Goal: Information Seeking & Learning: Understand process/instructions

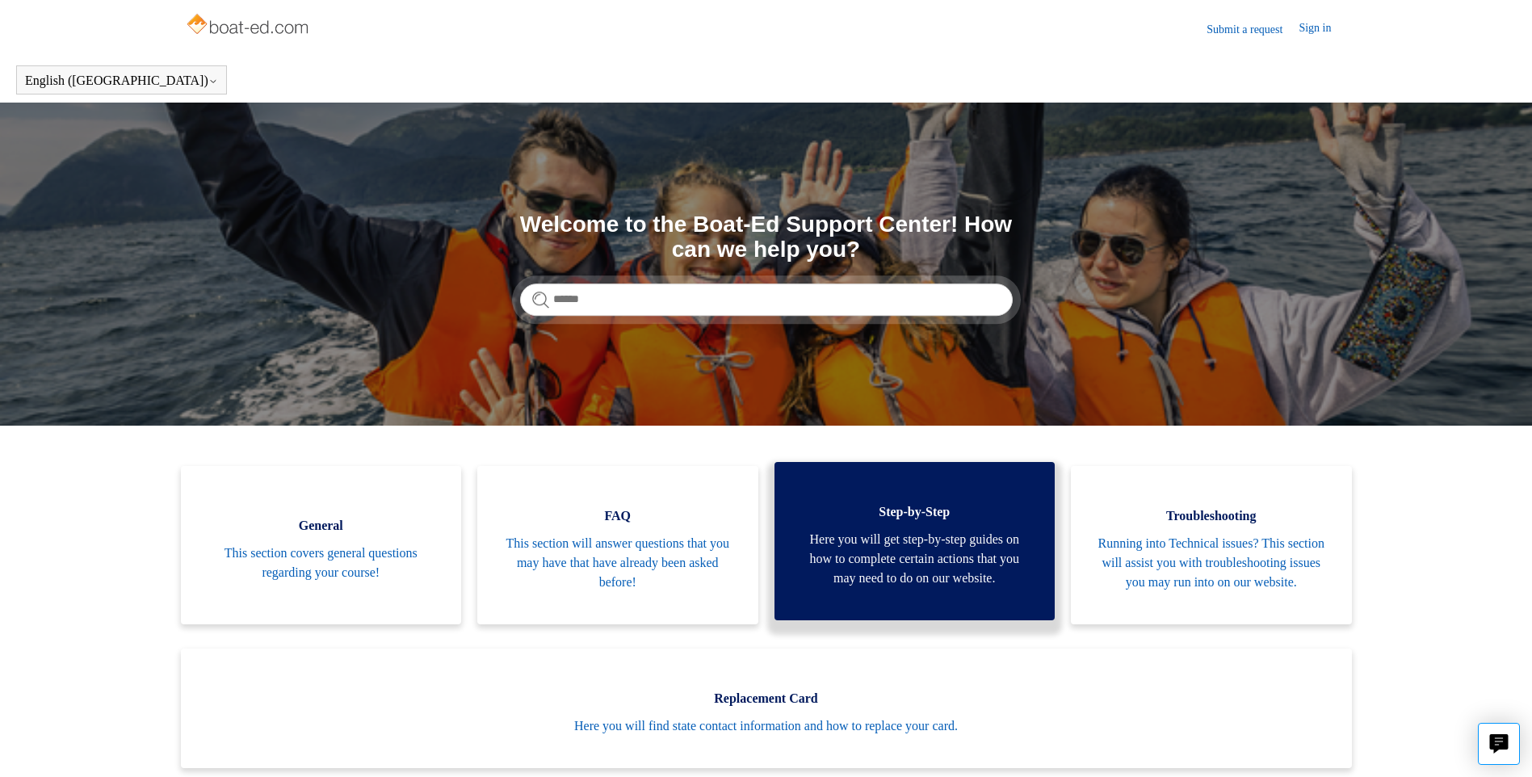
click at [906, 521] on span "Step-by-Step" at bounding box center [914, 511] width 233 height 19
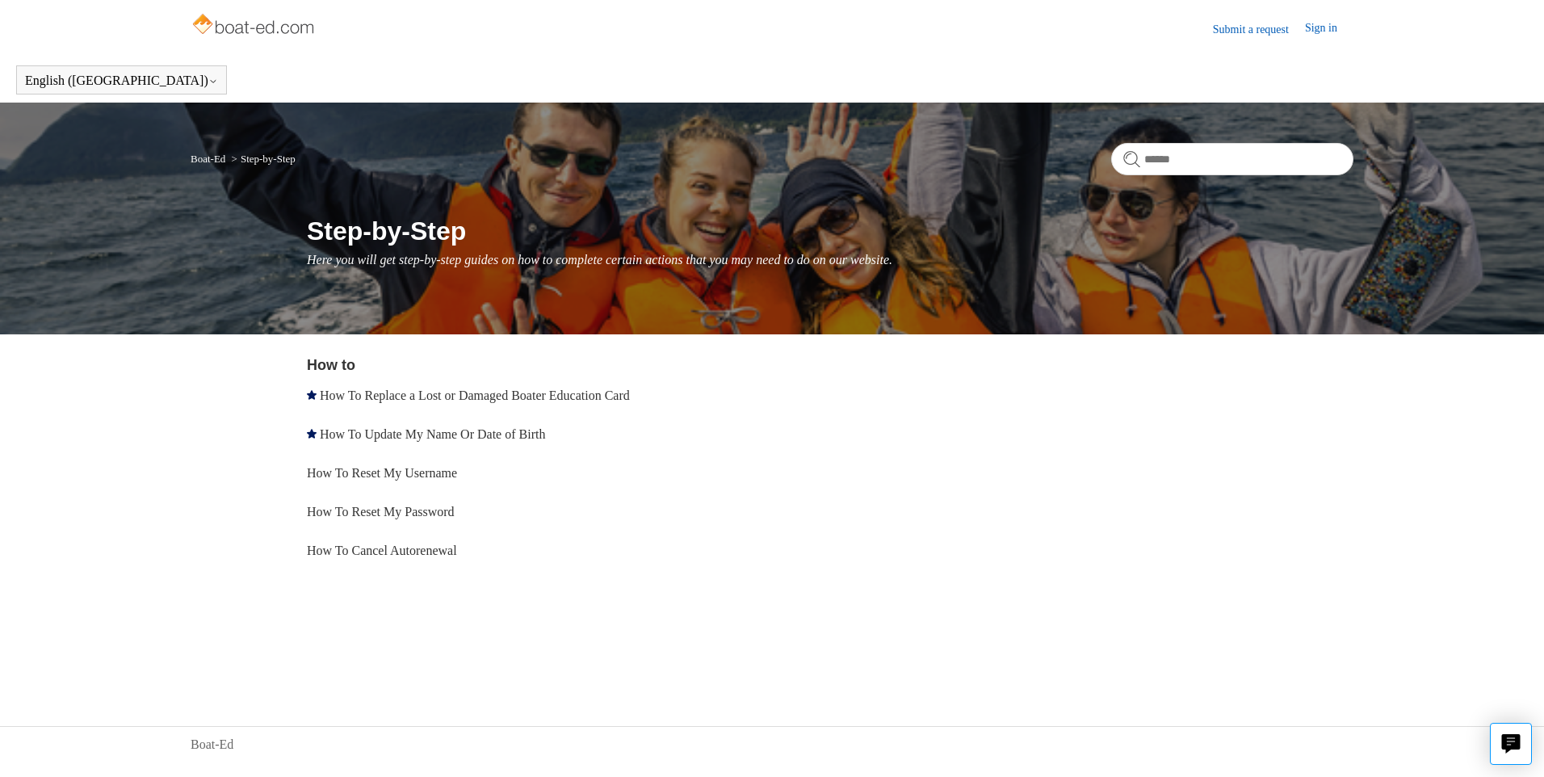
click at [285, 160] on li "Step-by-Step" at bounding box center [261, 159] width 67 height 12
click at [310, 153] on nav "Boat-Ed Step-by-Step" at bounding box center [772, 165] width 1163 height 44
click at [610, 251] on p "Here you will get step-by-step guides on how to complete certain actions that y…" at bounding box center [830, 259] width 1046 height 19
click at [454, 230] on h1 "Step-by-Step" at bounding box center [830, 231] width 1046 height 39
click at [46, 80] on button "English ([GEOGRAPHIC_DATA])" at bounding box center [121, 80] width 193 height 15
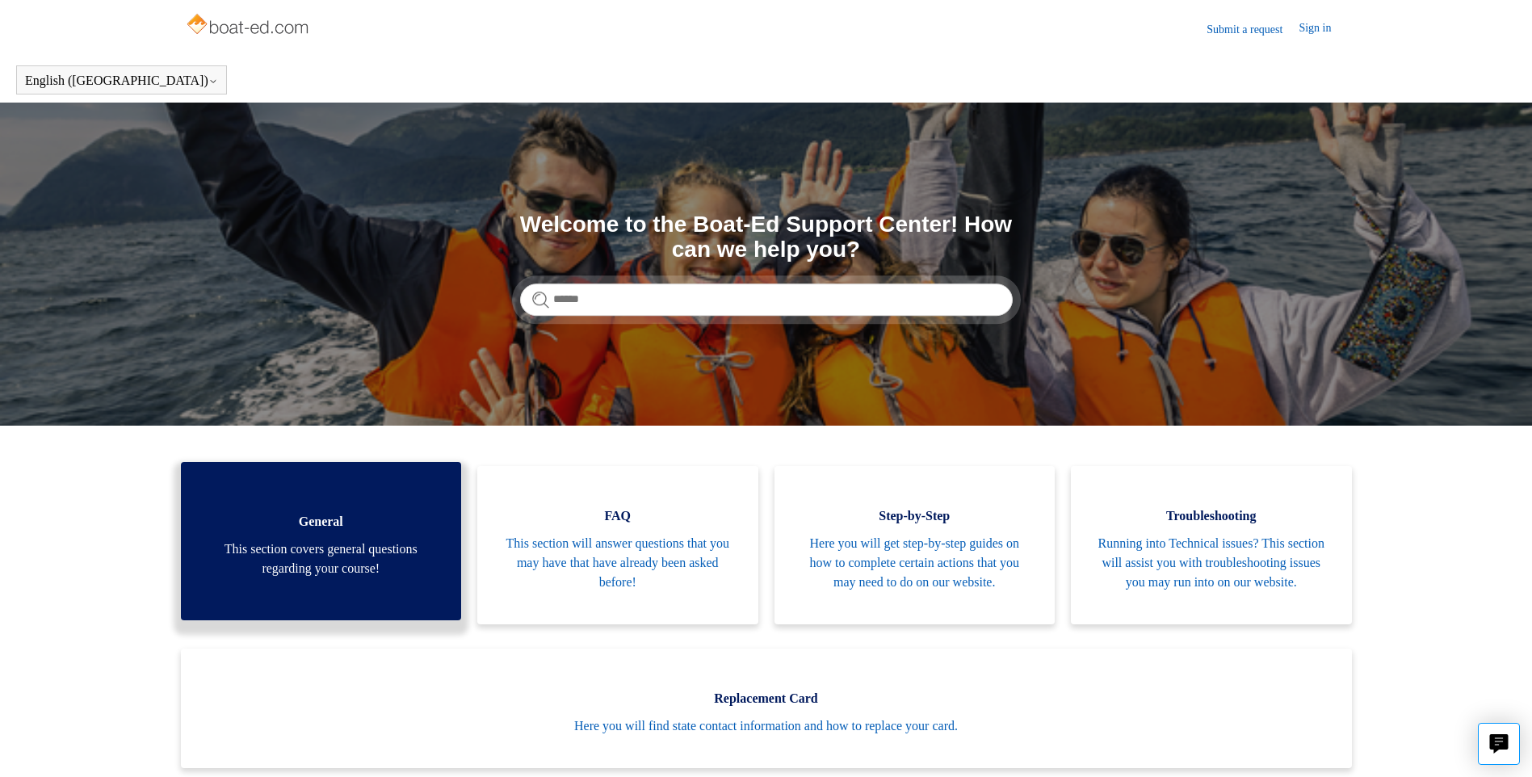
click at [349, 555] on span "This section covers general questions regarding your course!" at bounding box center [321, 558] width 233 height 39
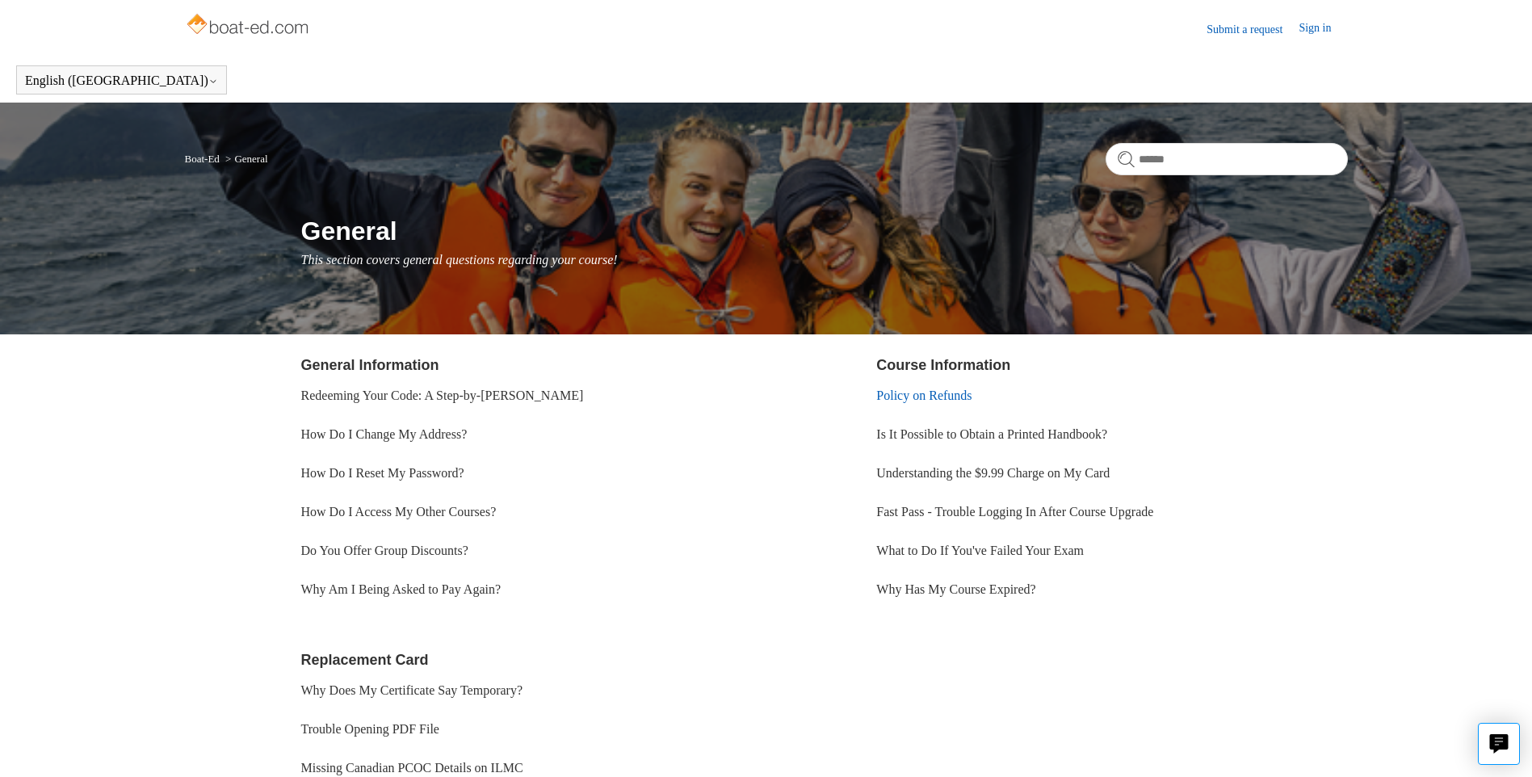
click at [929, 393] on link "Policy on Refunds" at bounding box center [923, 395] width 95 height 14
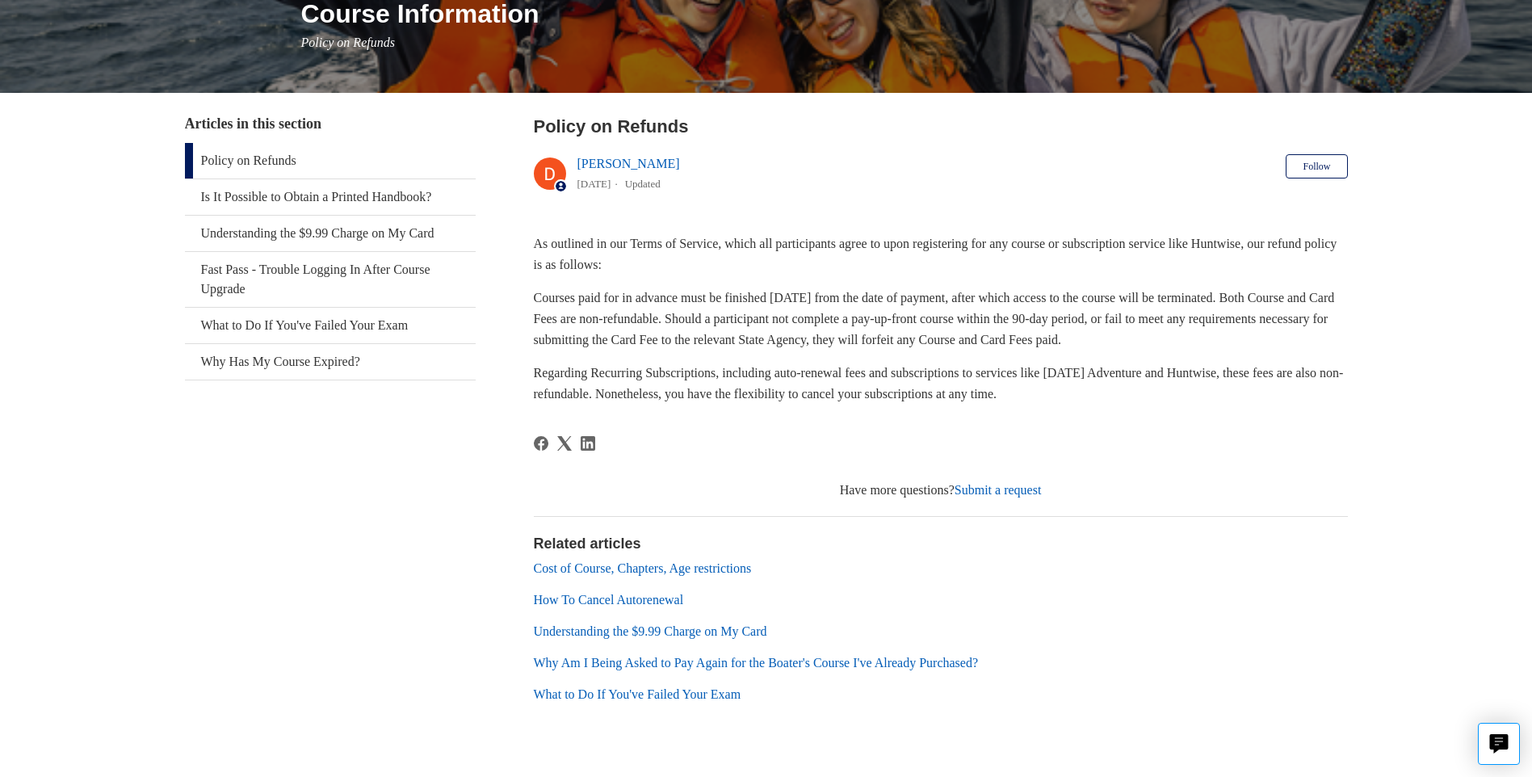
scroll to position [258, 0]
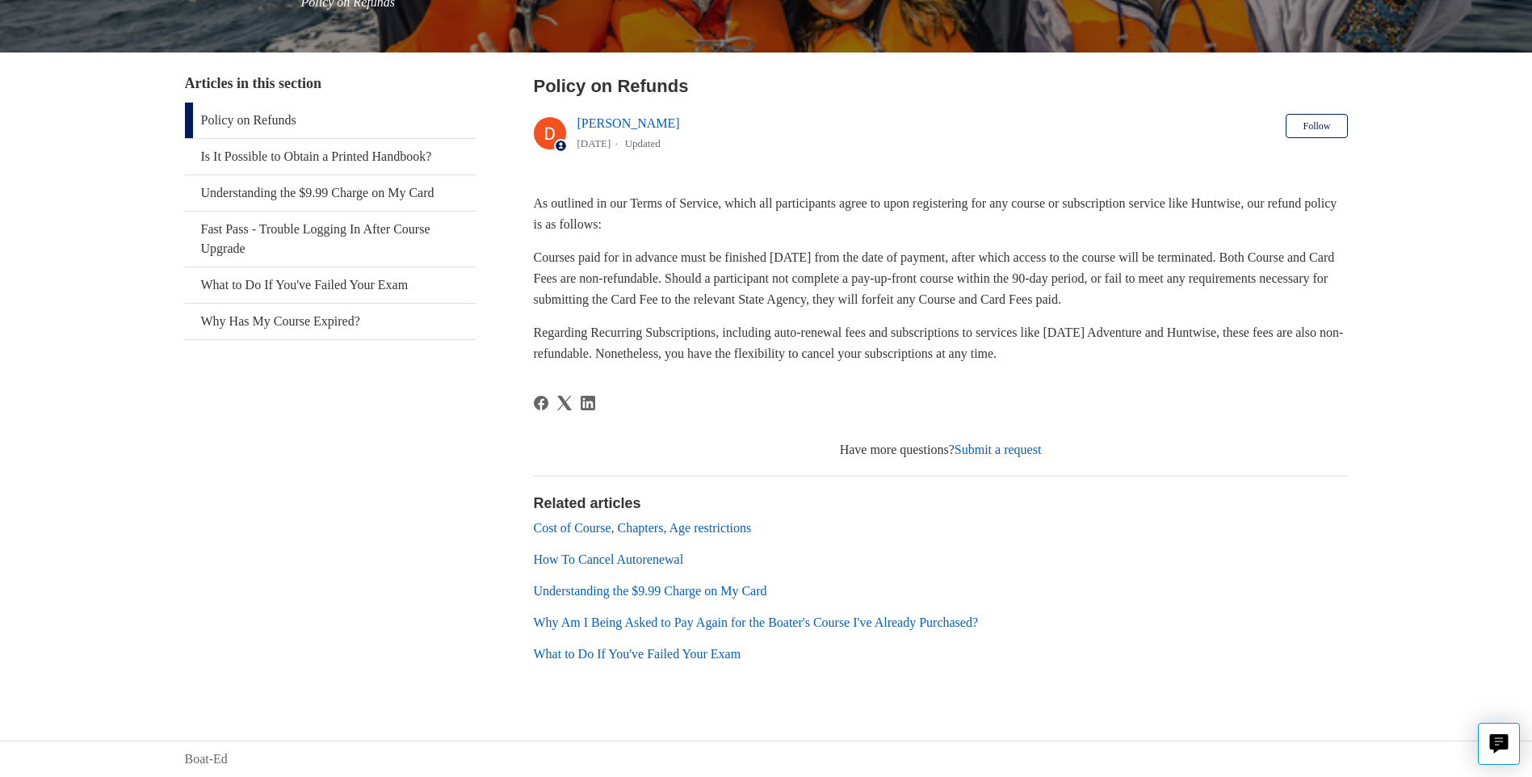
click at [589, 560] on link "How To Cancel Autorenewal" at bounding box center [609, 559] width 150 height 14
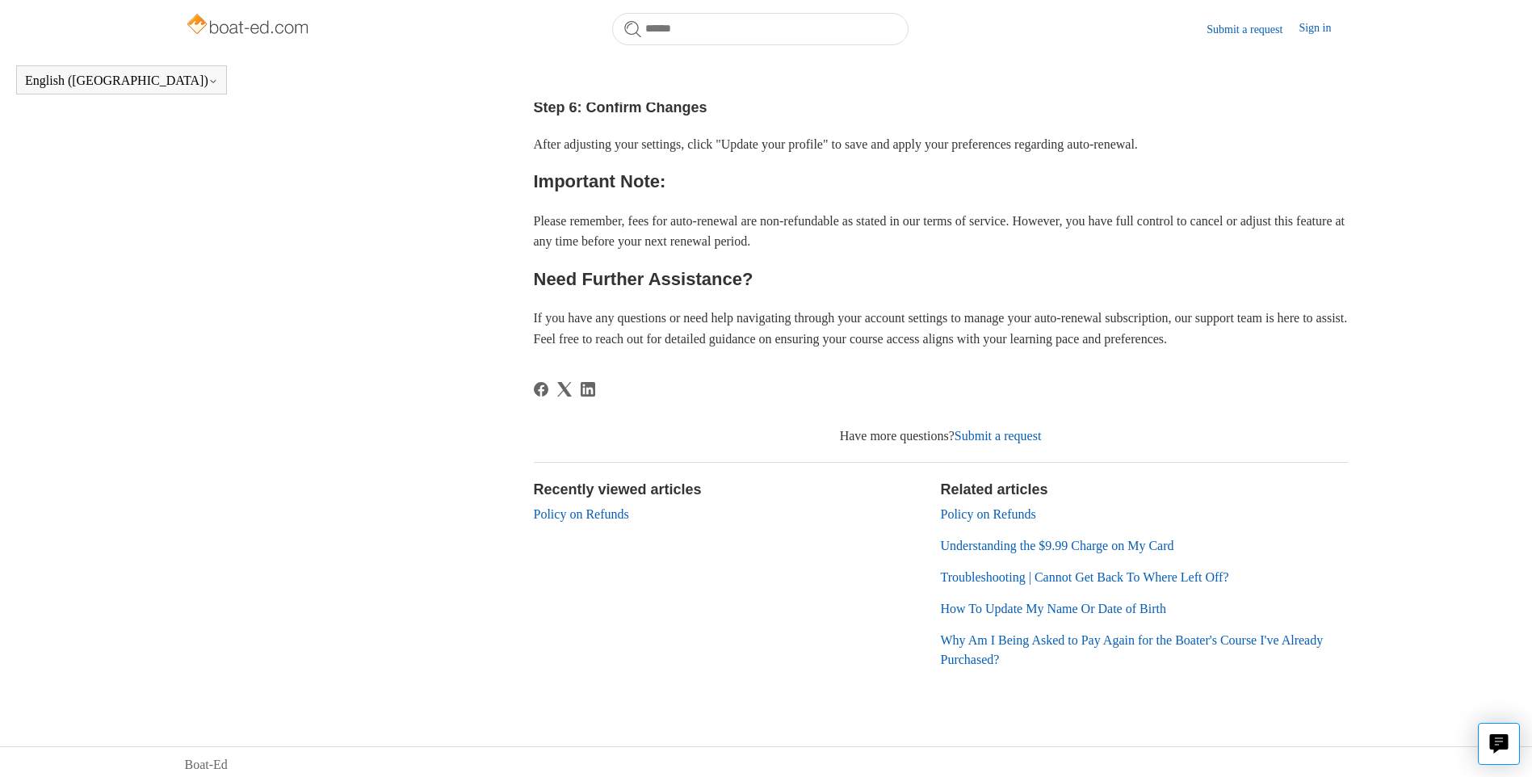
scroll to position [811, 0]
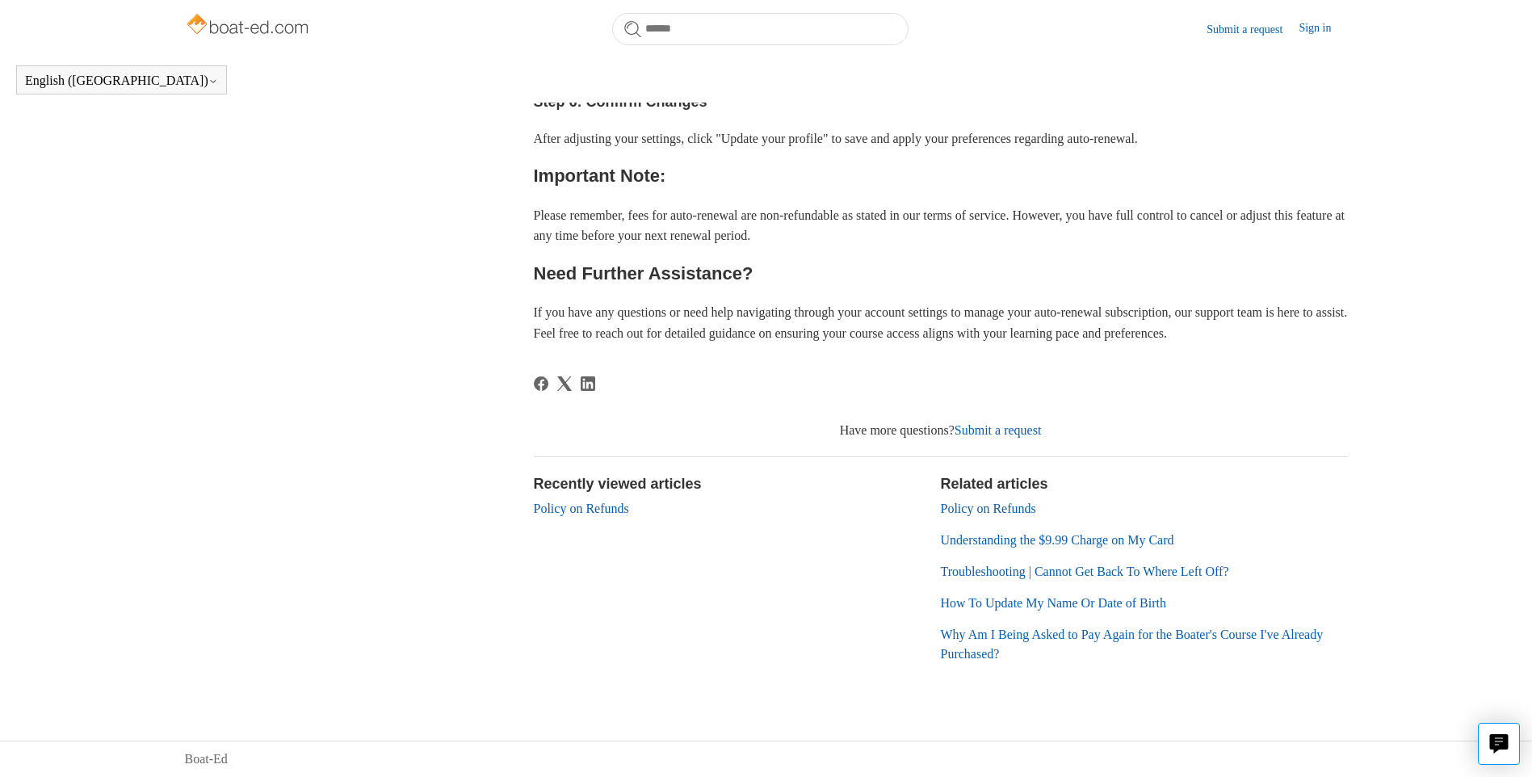
click at [1075, 591] on ul "Policy on Refunds Understanding the $9.99 Charge on My Card Troubleshooting | C…" at bounding box center [1144, 581] width 407 height 165
click at [1074, 606] on link "How To Update My Name Or Date of Birth" at bounding box center [1053, 603] width 225 height 14
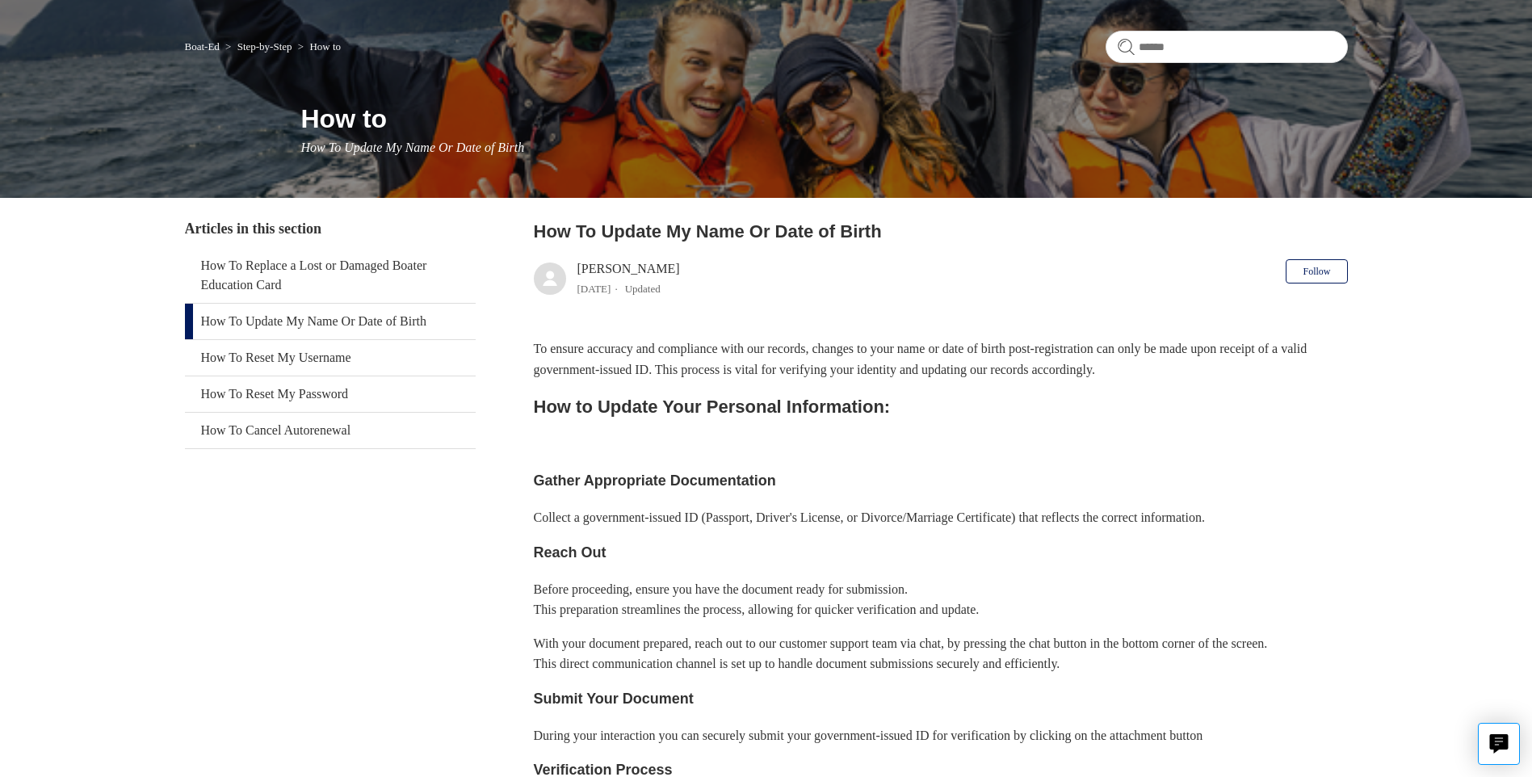
scroll to position [76, 0]
